Goal: Transaction & Acquisition: Purchase product/service

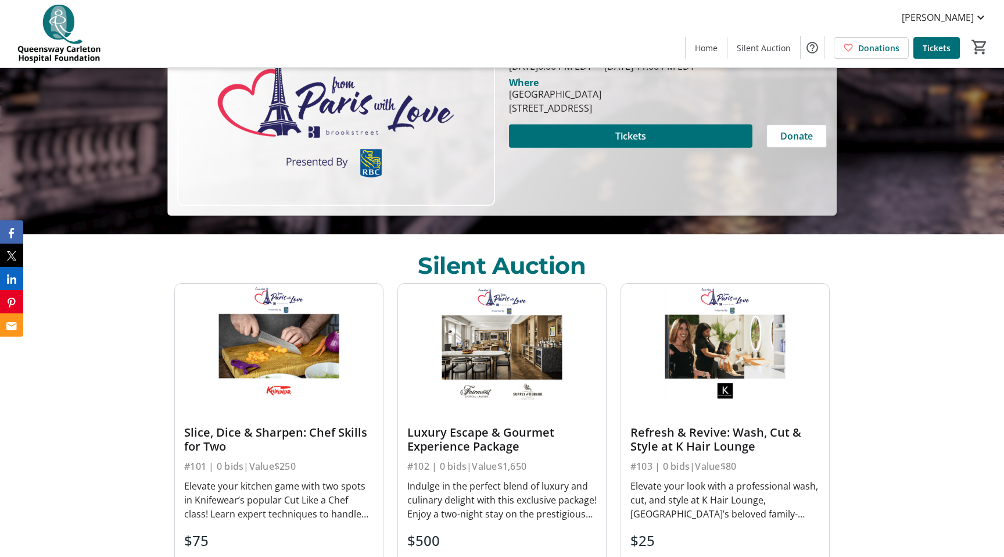
scroll to position [413, 0]
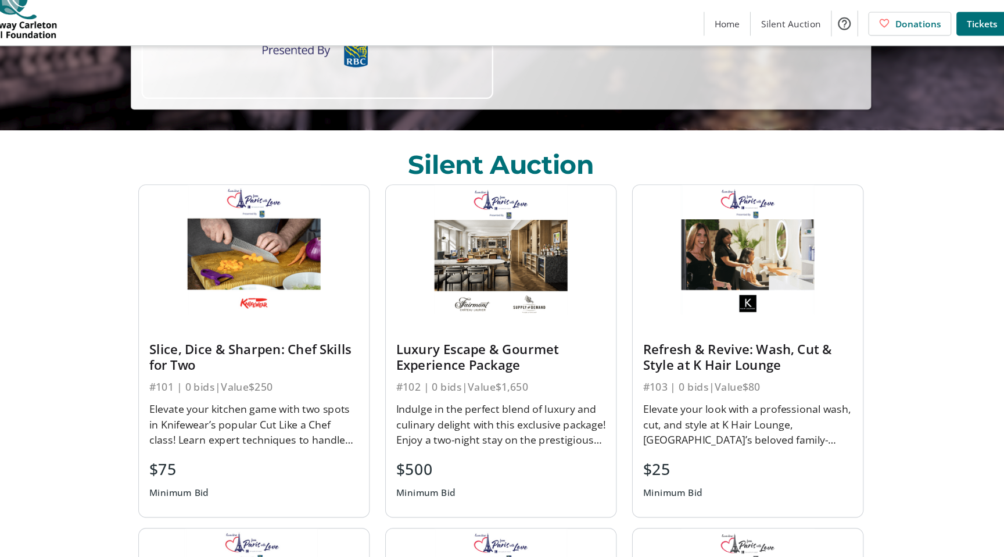
click at [537, 460] on div "$500 Minimum Bid" at bounding box center [501, 461] width 189 height 42
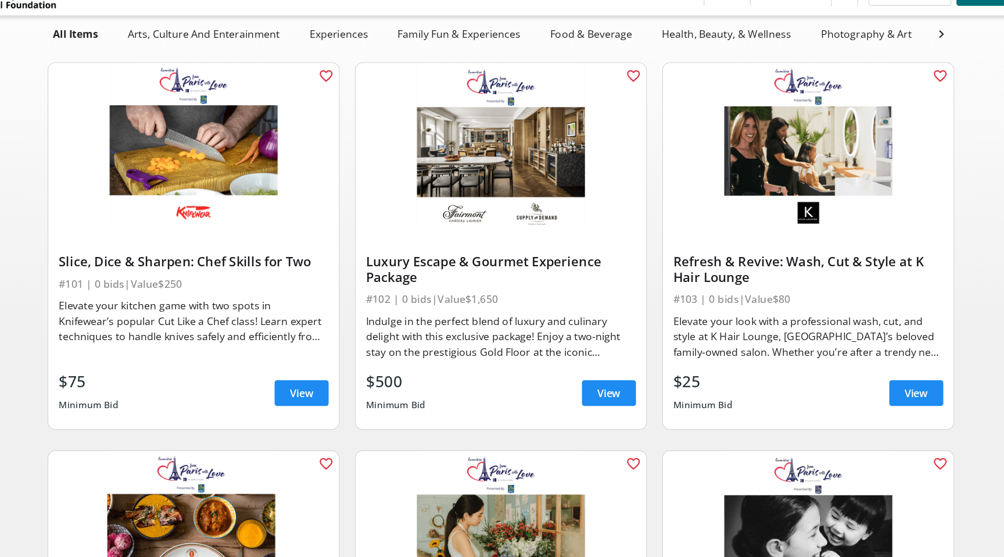
scroll to position [65, 0]
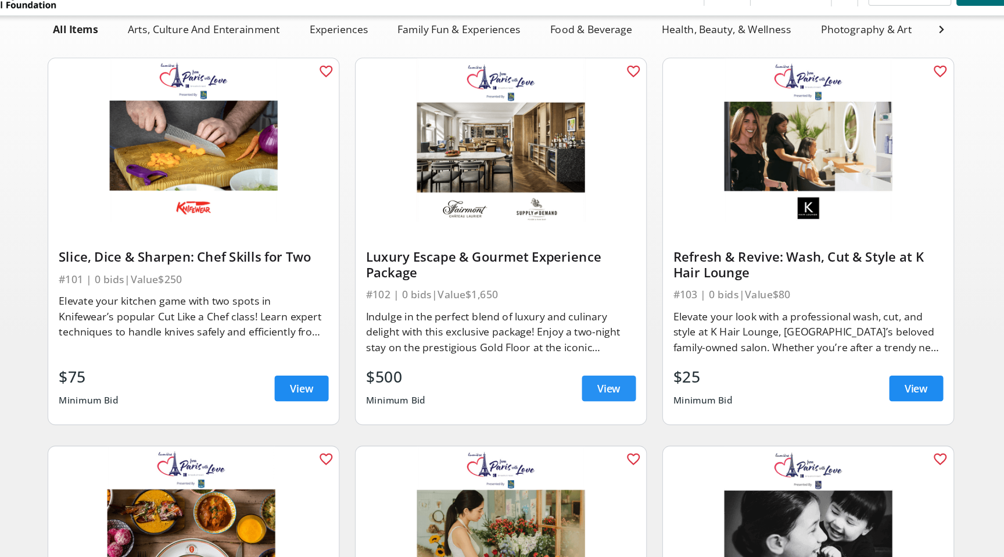
click at [608, 401] on span "View" at bounding box center [599, 405] width 21 height 14
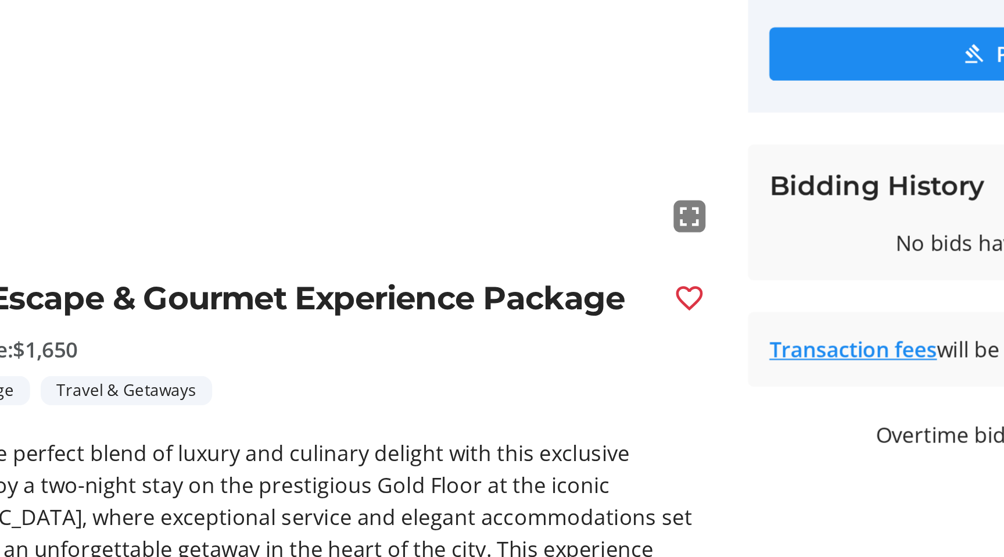
scroll to position [65, 0]
